Goal: Information Seeking & Learning: Learn about a topic

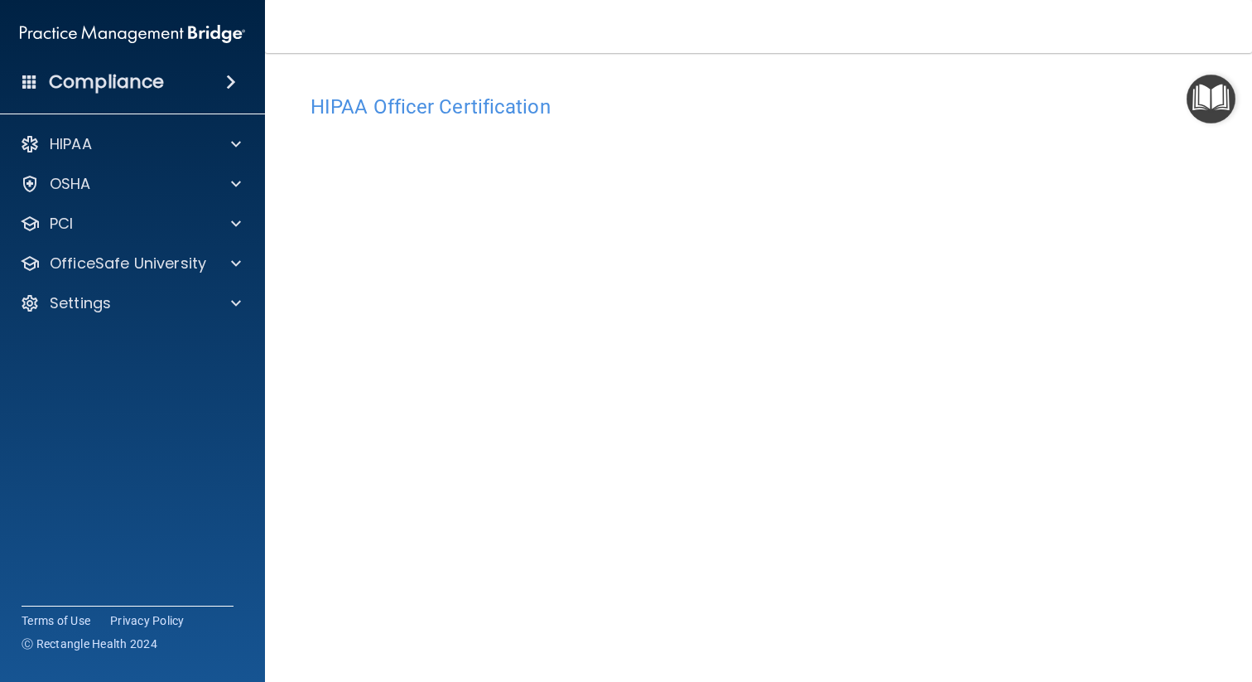
click at [978, 49] on div "Toggle navigation [PERSON_NAME] [EMAIL_ADDRESS][DOMAIN_NAME] Manage My Enterpri…" at bounding box center [758, 341] width 987 height 682
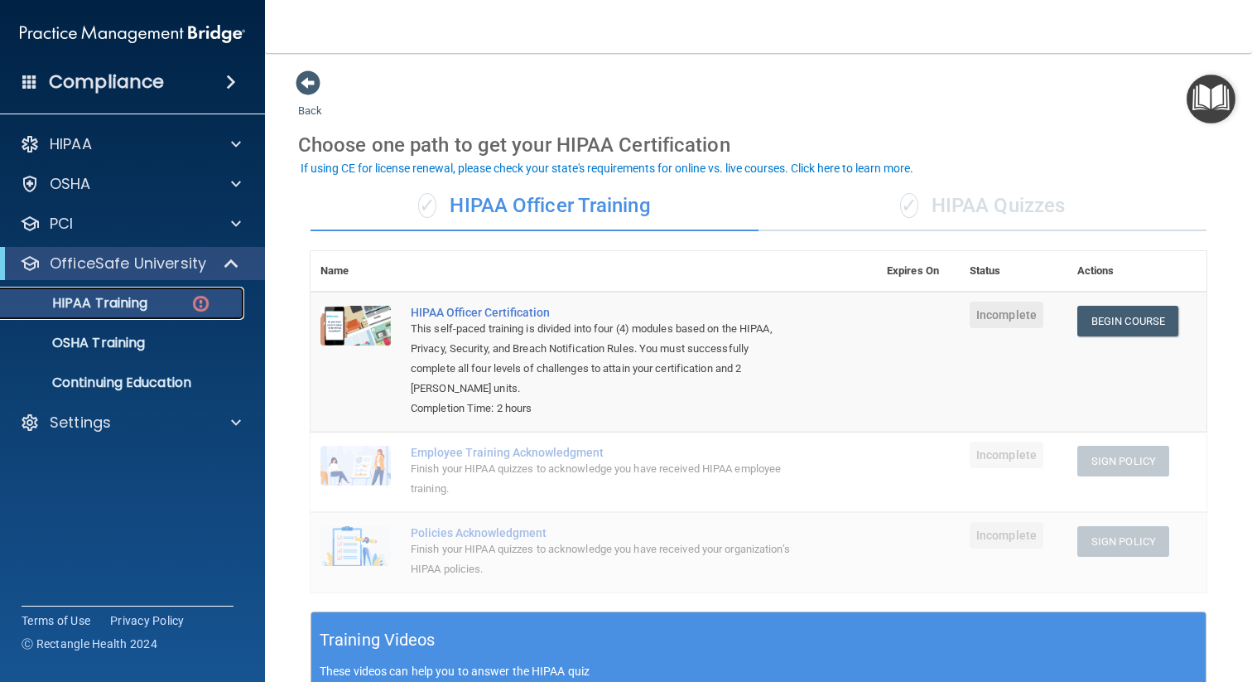
click at [121, 316] on link "HIPAA Training" at bounding box center [113, 303] width 261 height 33
click at [1135, 327] on link "Begin Course" at bounding box center [1128, 321] width 101 height 31
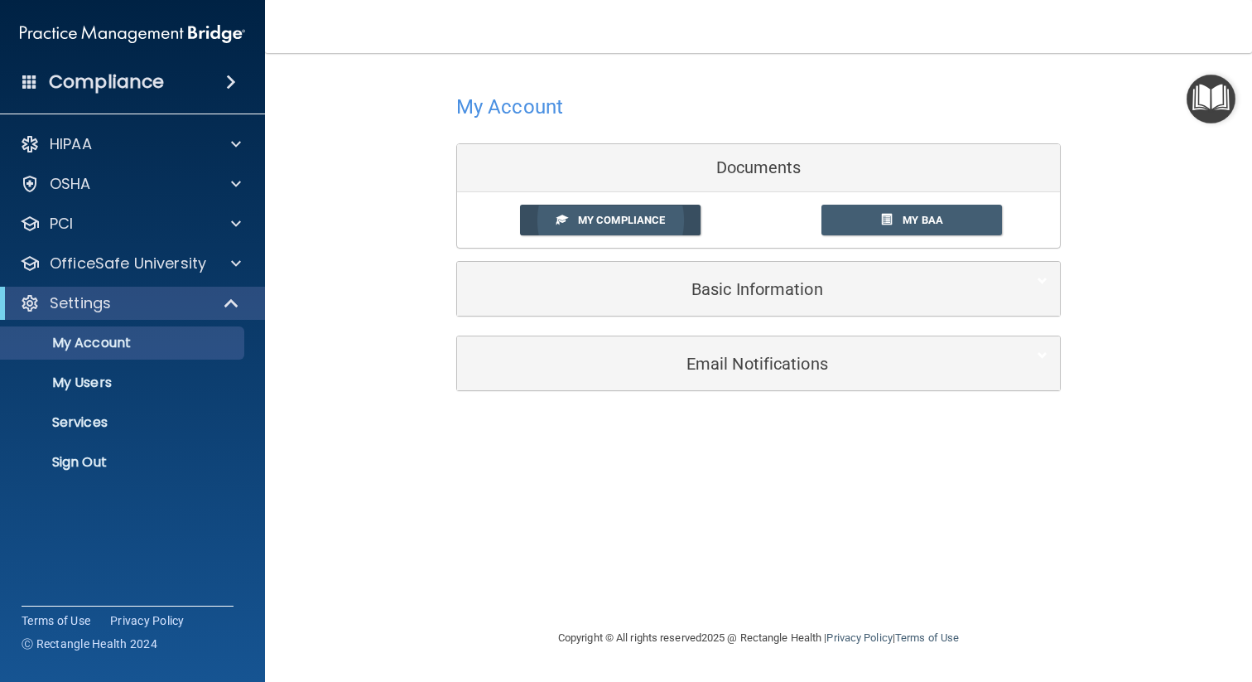
click at [621, 226] on span "My Compliance" at bounding box center [621, 220] width 87 height 12
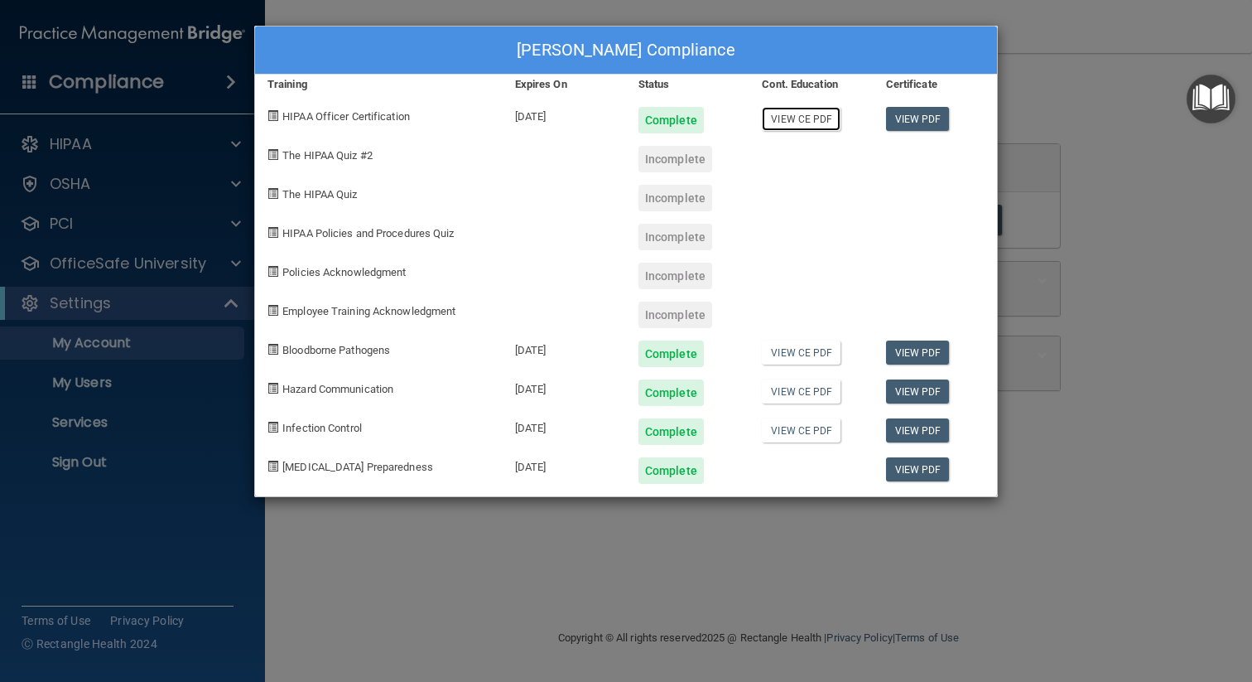
click at [818, 122] on link "View CE PDF" at bounding box center [801, 119] width 79 height 24
click at [807, 355] on link "View CE PDF" at bounding box center [801, 352] width 79 height 24
click at [806, 397] on link "View CE PDF" at bounding box center [801, 391] width 79 height 24
click at [789, 427] on link "View CE PDF" at bounding box center [801, 430] width 79 height 24
